Goal: Task Accomplishment & Management: Manage account settings

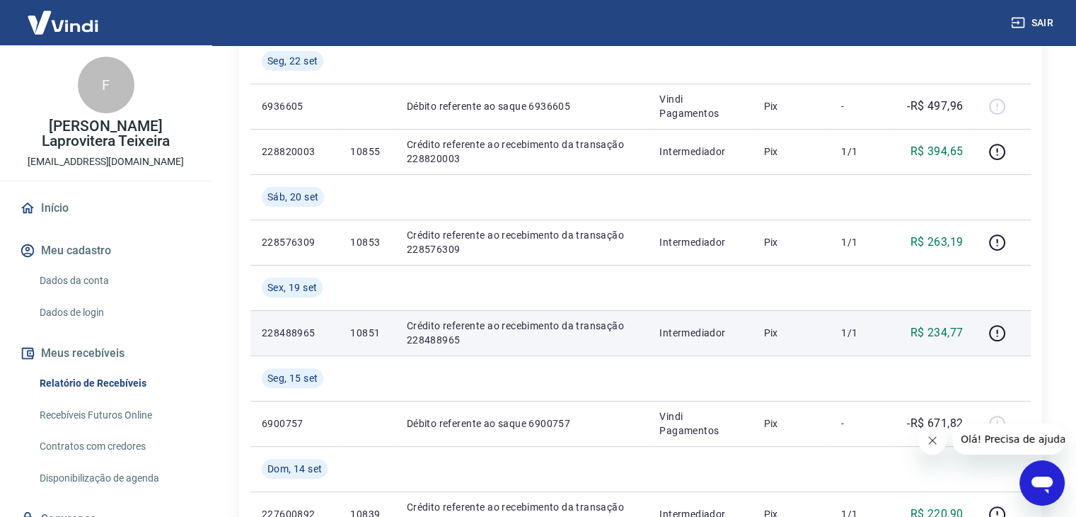
scroll to position [354, 0]
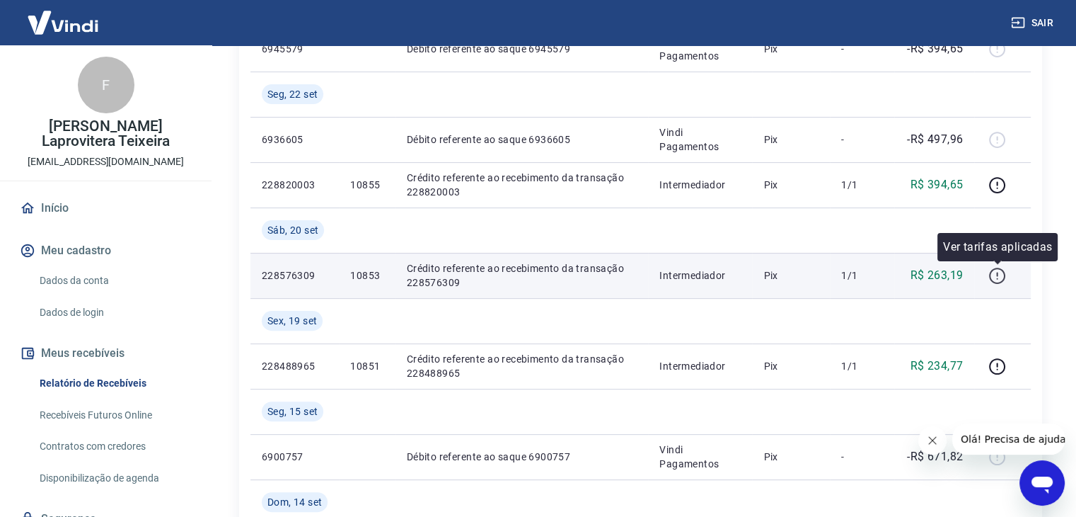
click at [999, 275] on icon "button" at bounding box center [998, 276] width 18 height 18
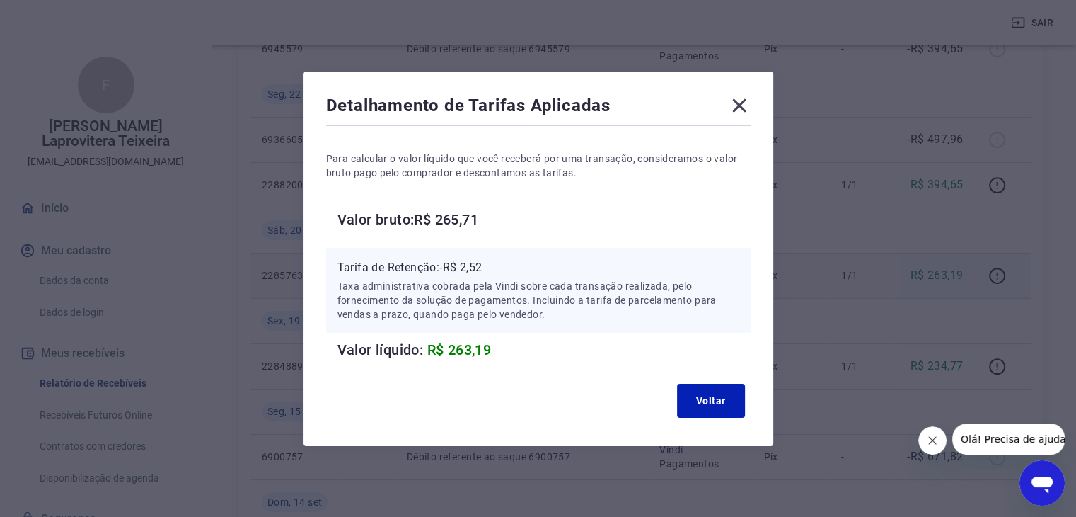
click at [746, 102] on icon at bounding box center [738, 104] width 13 height 13
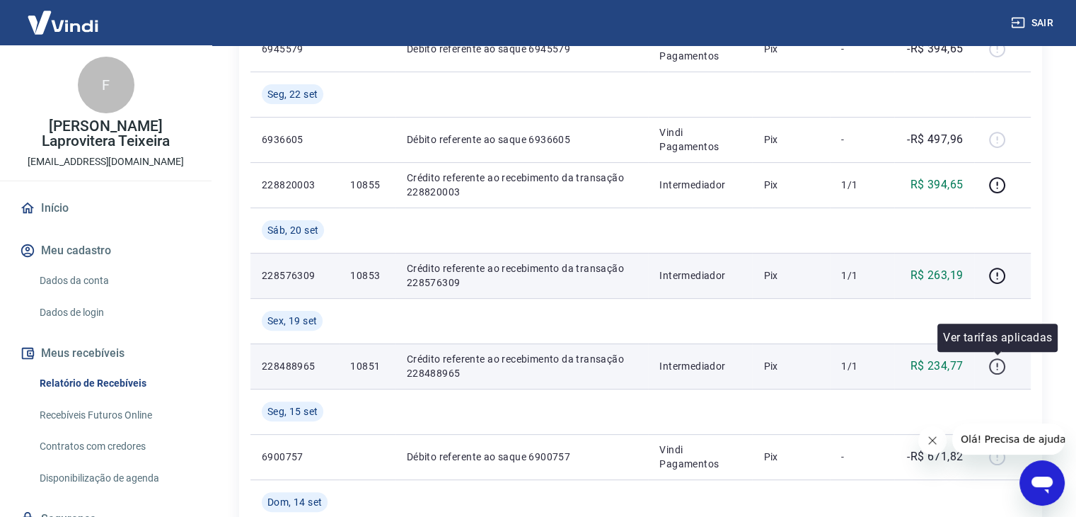
click at [1006, 364] on icon "button" at bounding box center [997, 366] width 16 height 16
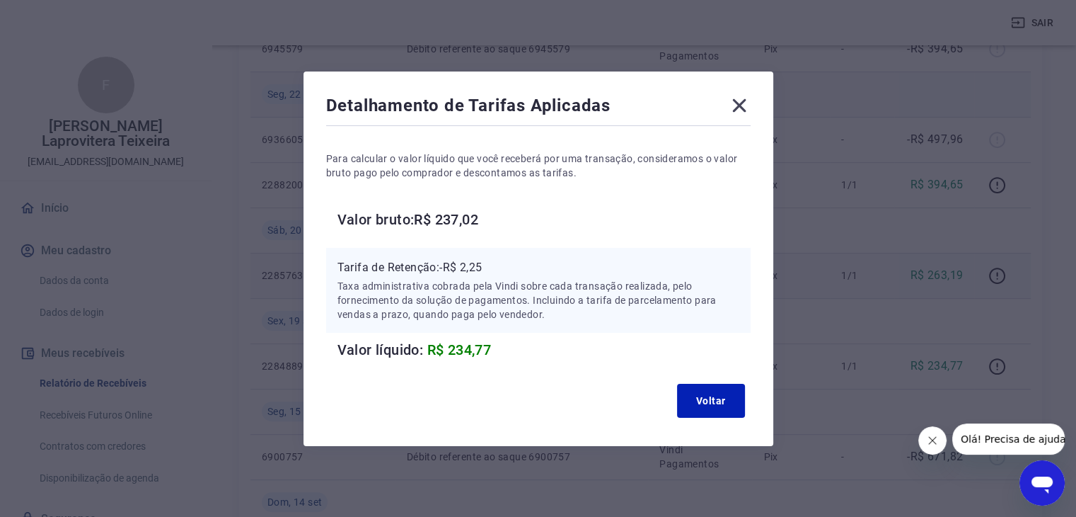
click at [737, 98] on icon at bounding box center [739, 105] width 23 height 23
